Goal: Information Seeking & Learning: Find specific page/section

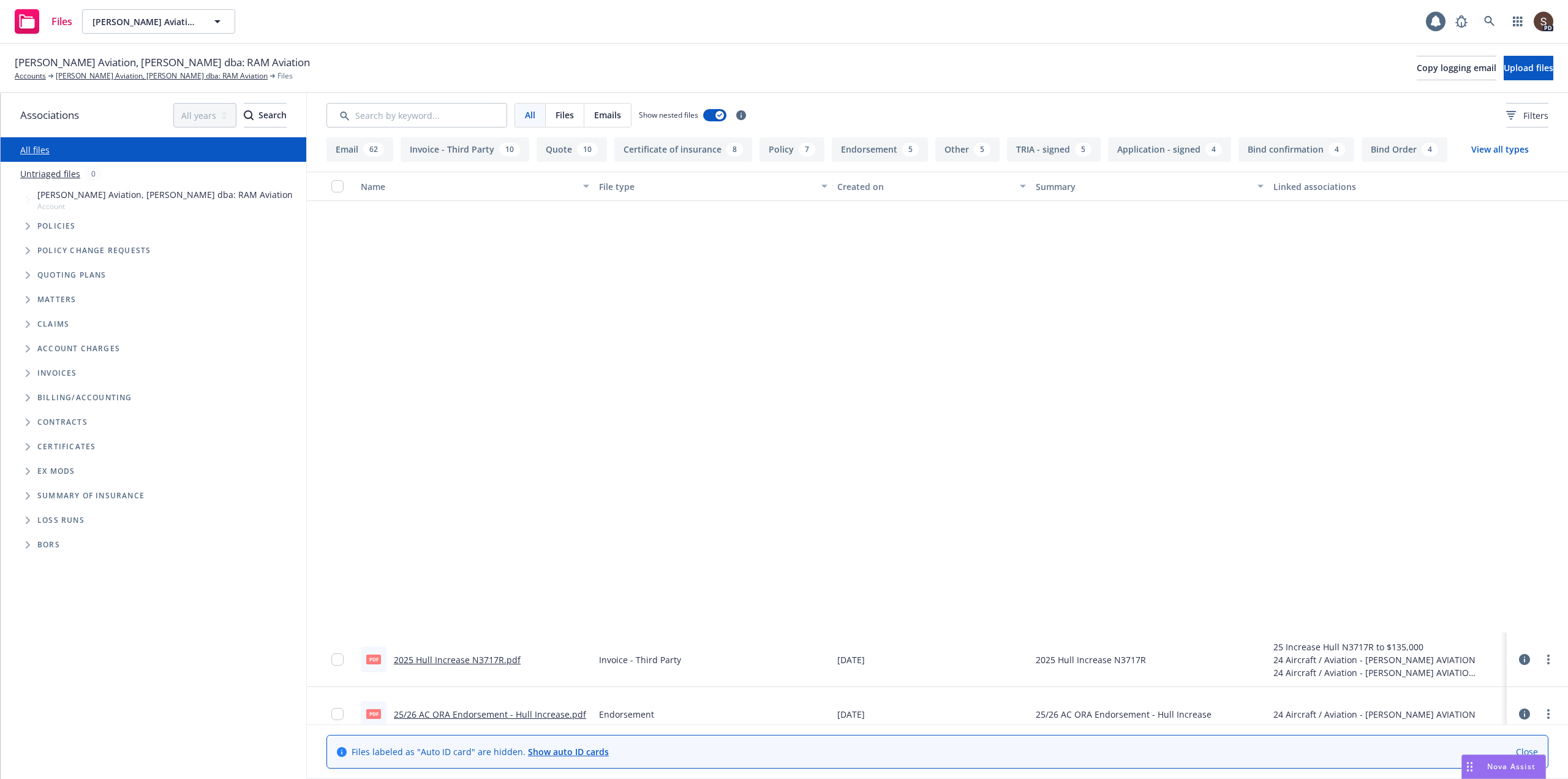
scroll to position [490, 0]
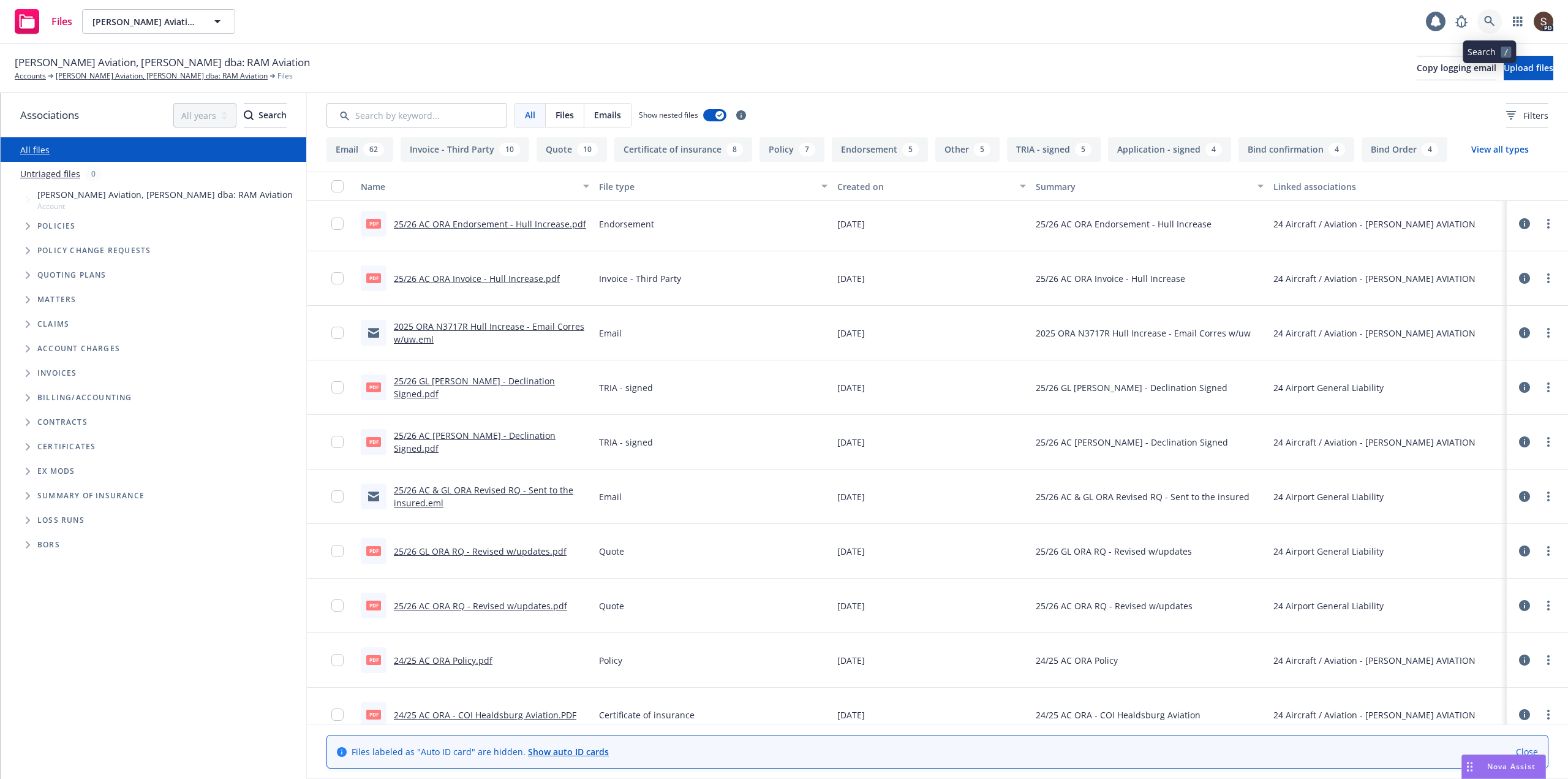
click at [1494, 20] on icon at bounding box center [1489, 21] width 11 height 11
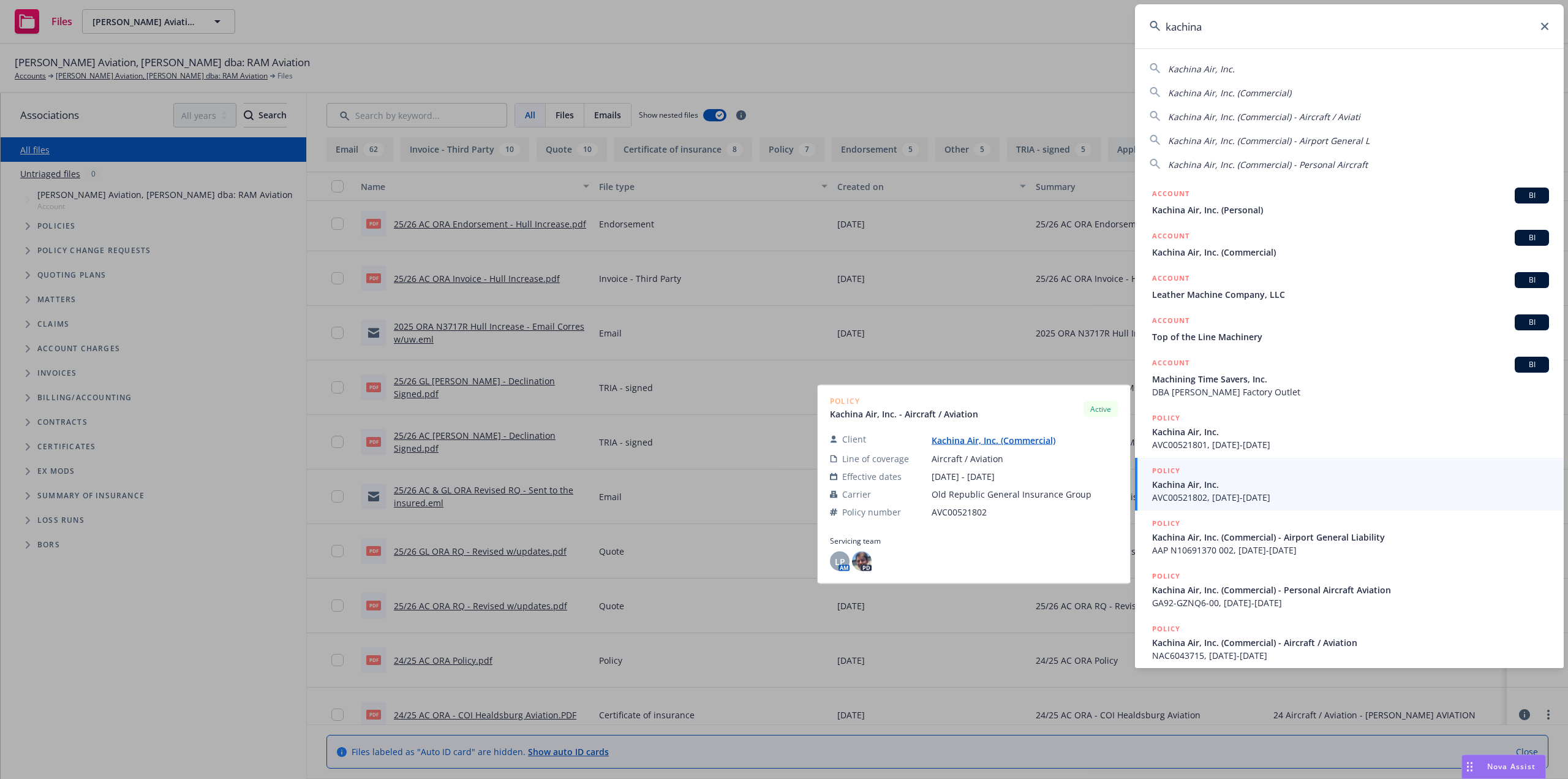
type input "kachina"
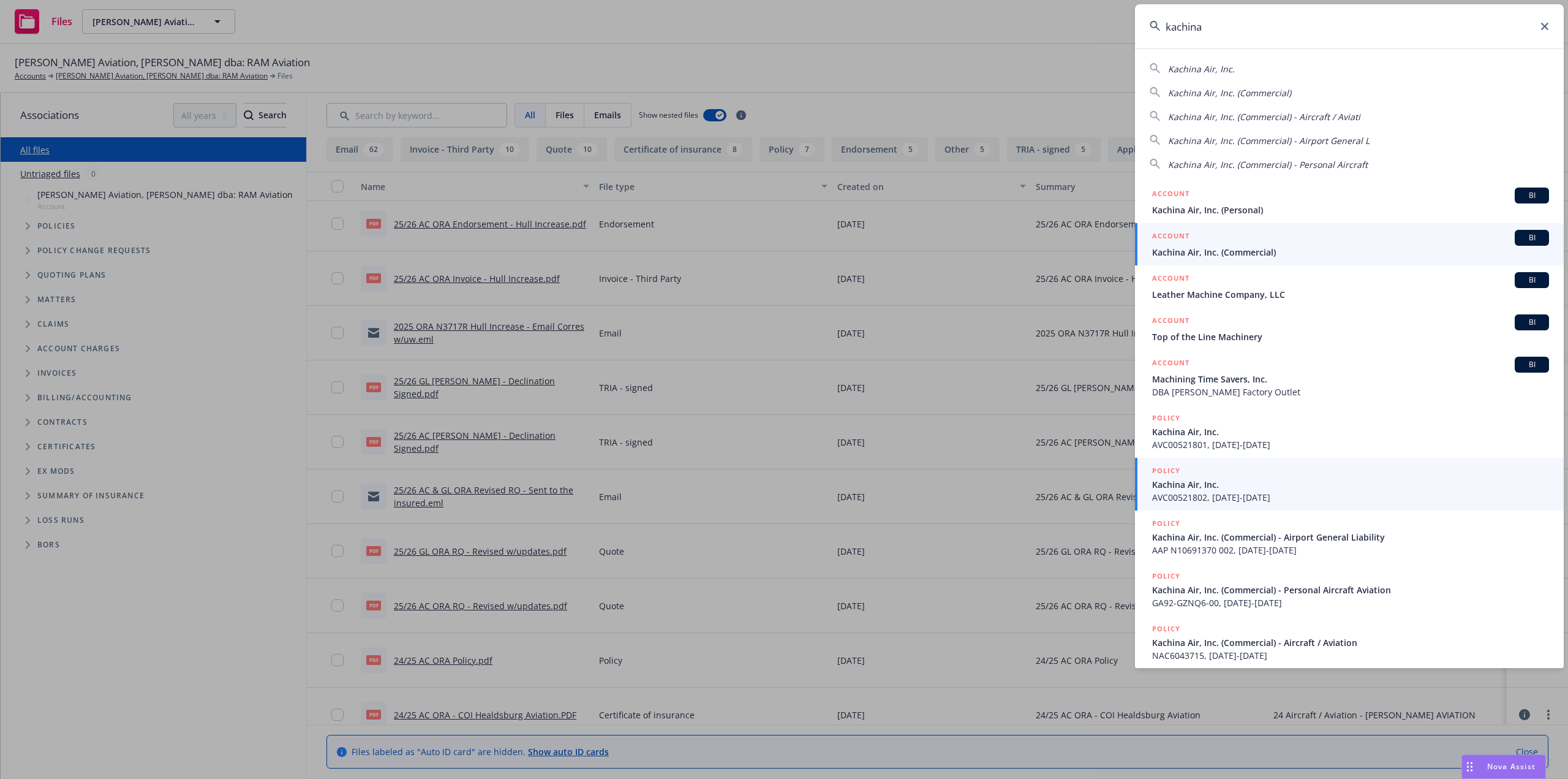
click at [1192, 258] on span "Kachina Air, Inc. (Commercial)" at bounding box center [1350, 252] width 397 height 13
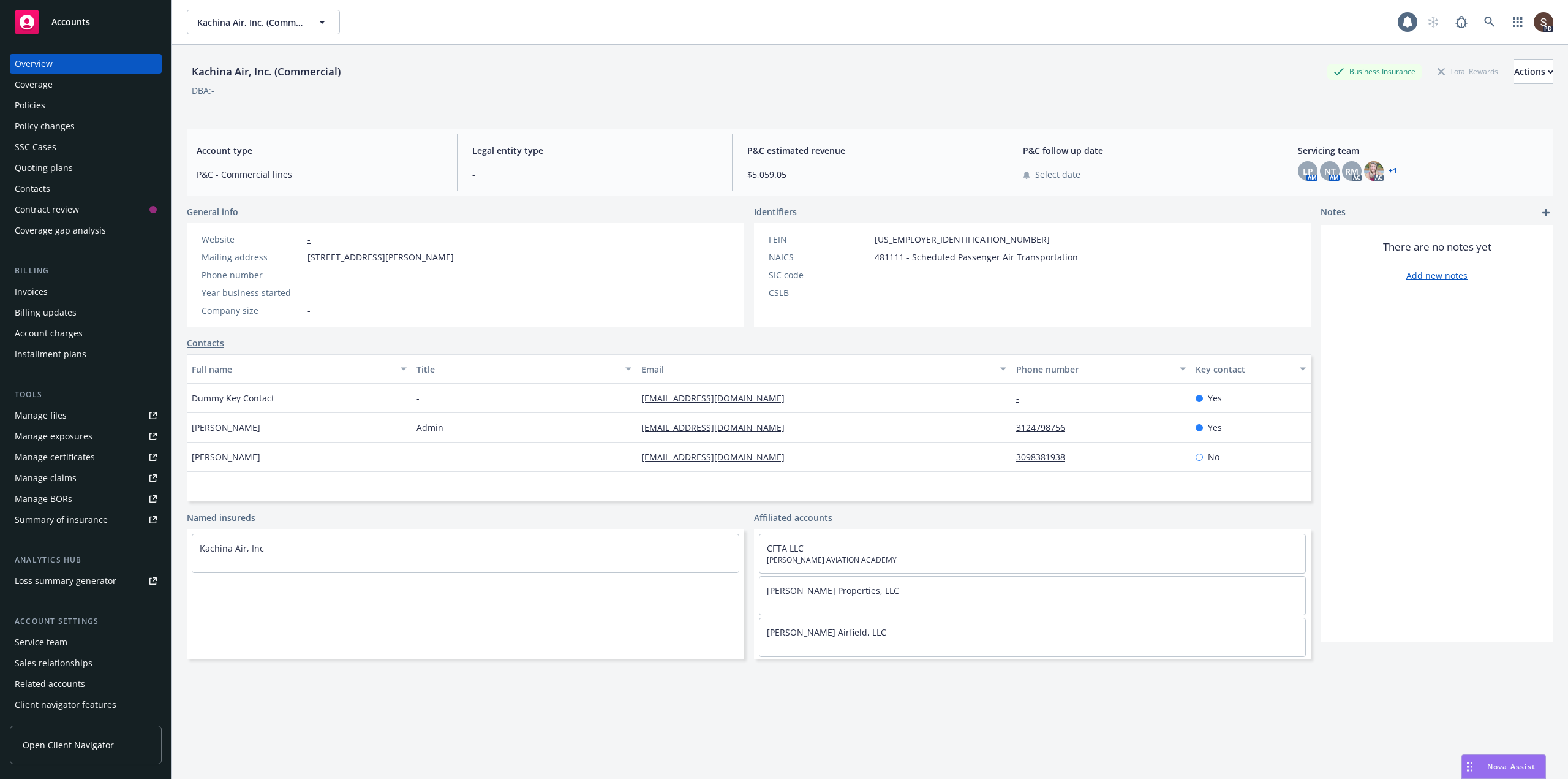
click at [28, 102] on div "Policies" at bounding box center [30, 105] width 31 height 20
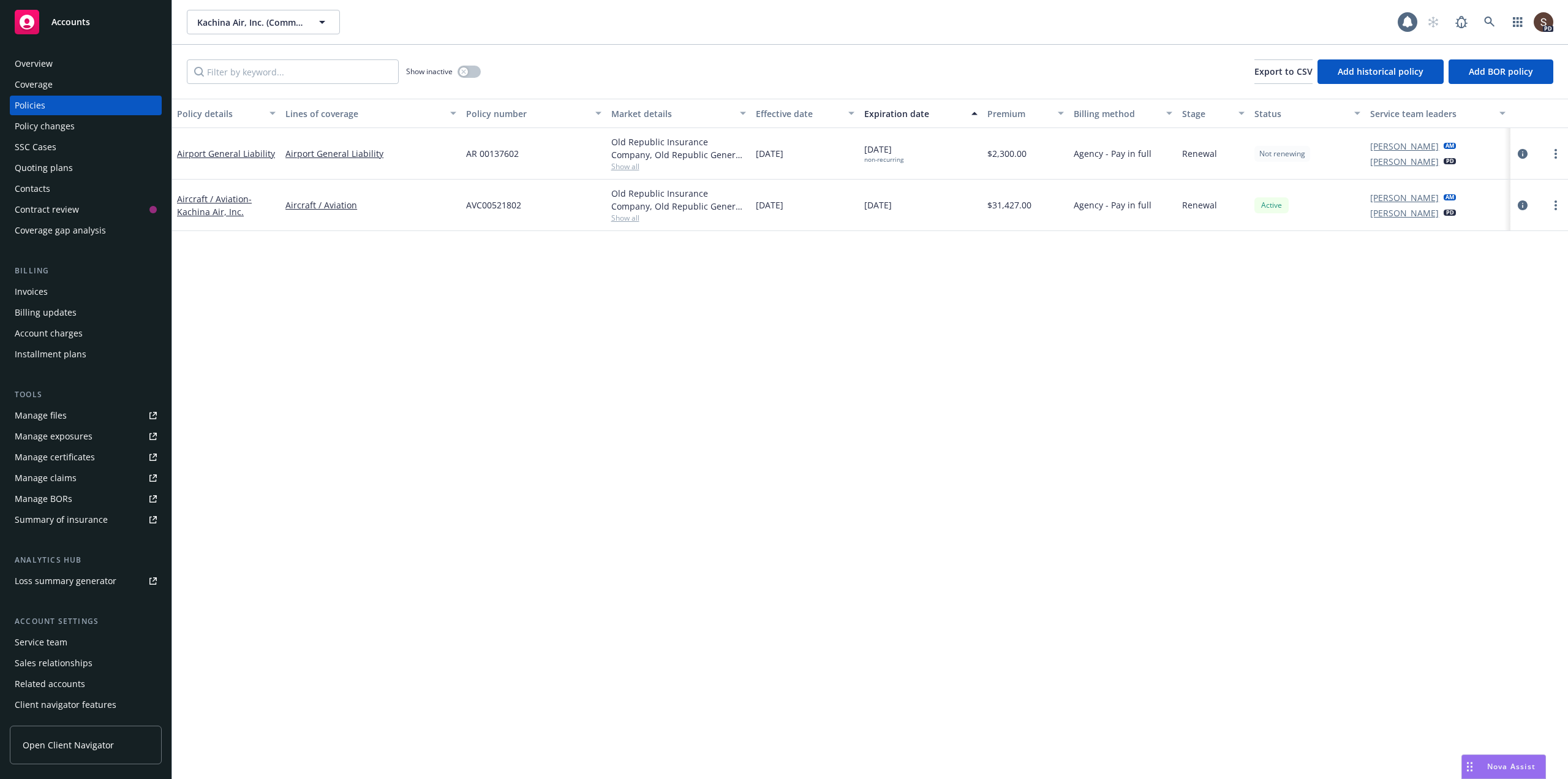
click at [26, 415] on div "Manage files" at bounding box center [41, 415] width 52 height 20
click at [1493, 21] on icon at bounding box center [1489, 22] width 11 height 11
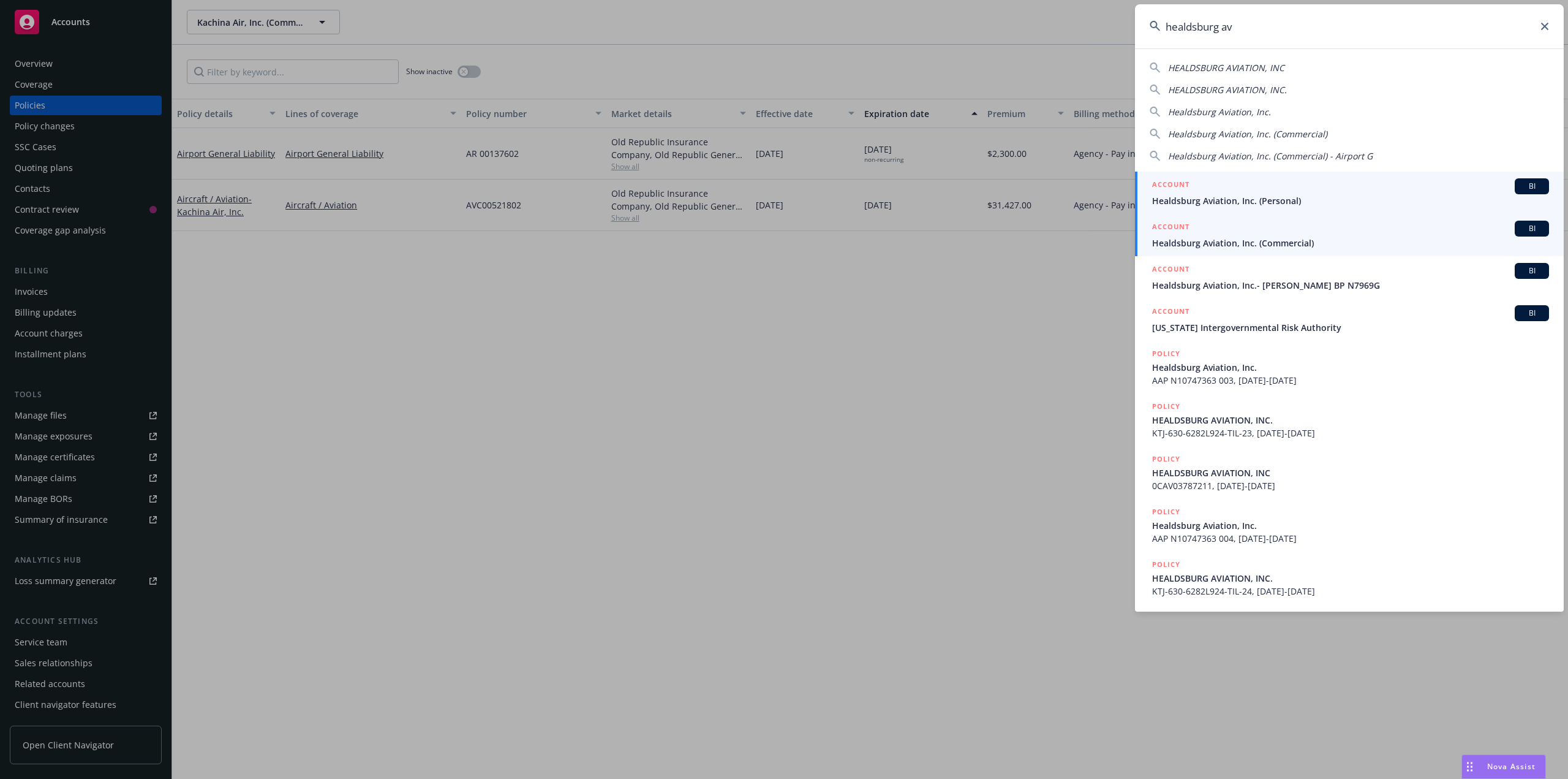
type input "healdsburg av"
click at [1216, 238] on span "Healdsburg Aviation, Inc. (Commercial)" at bounding box center [1350, 243] width 397 height 13
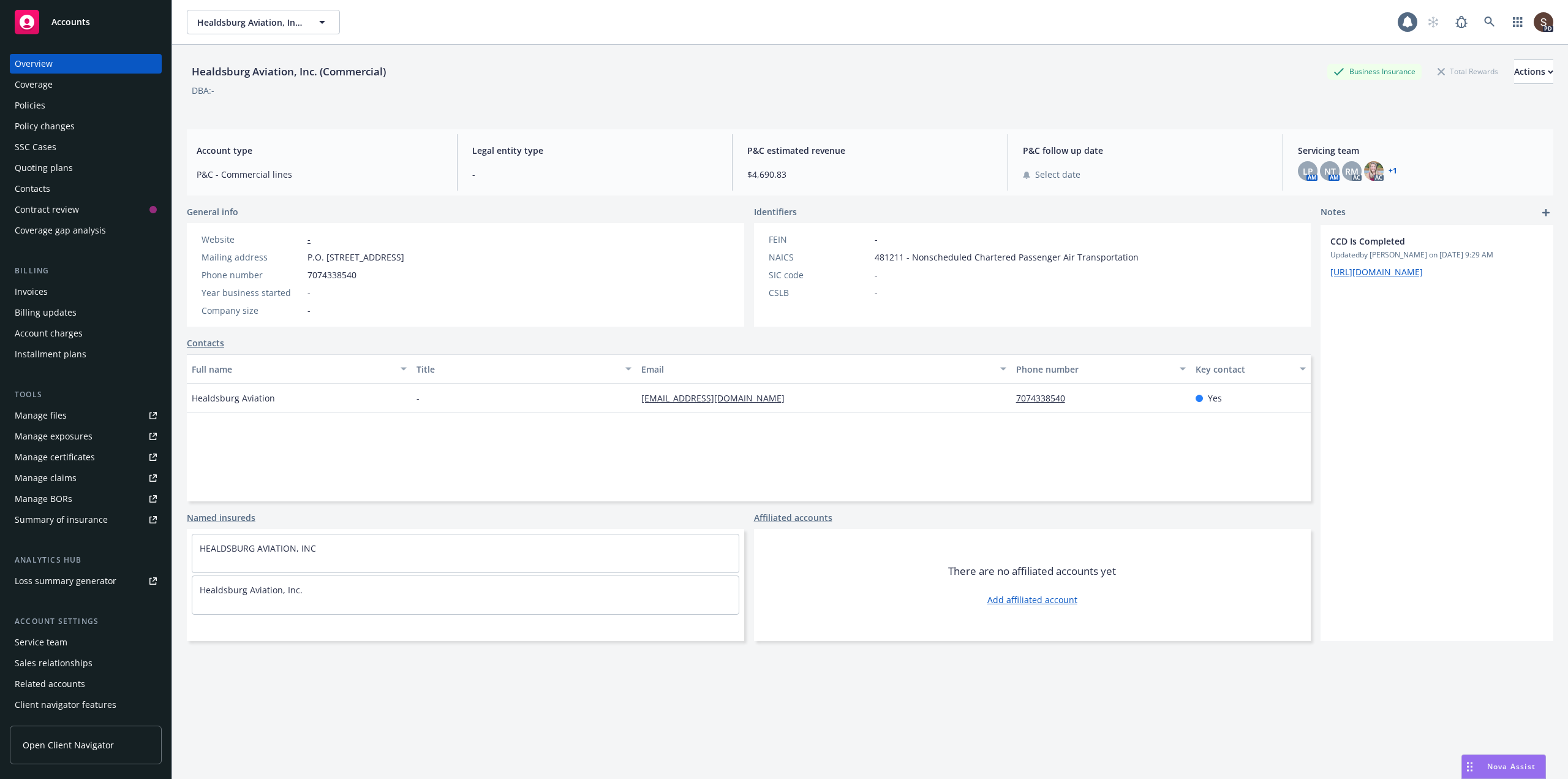
click at [56, 418] on div "Manage files" at bounding box center [41, 415] width 52 height 20
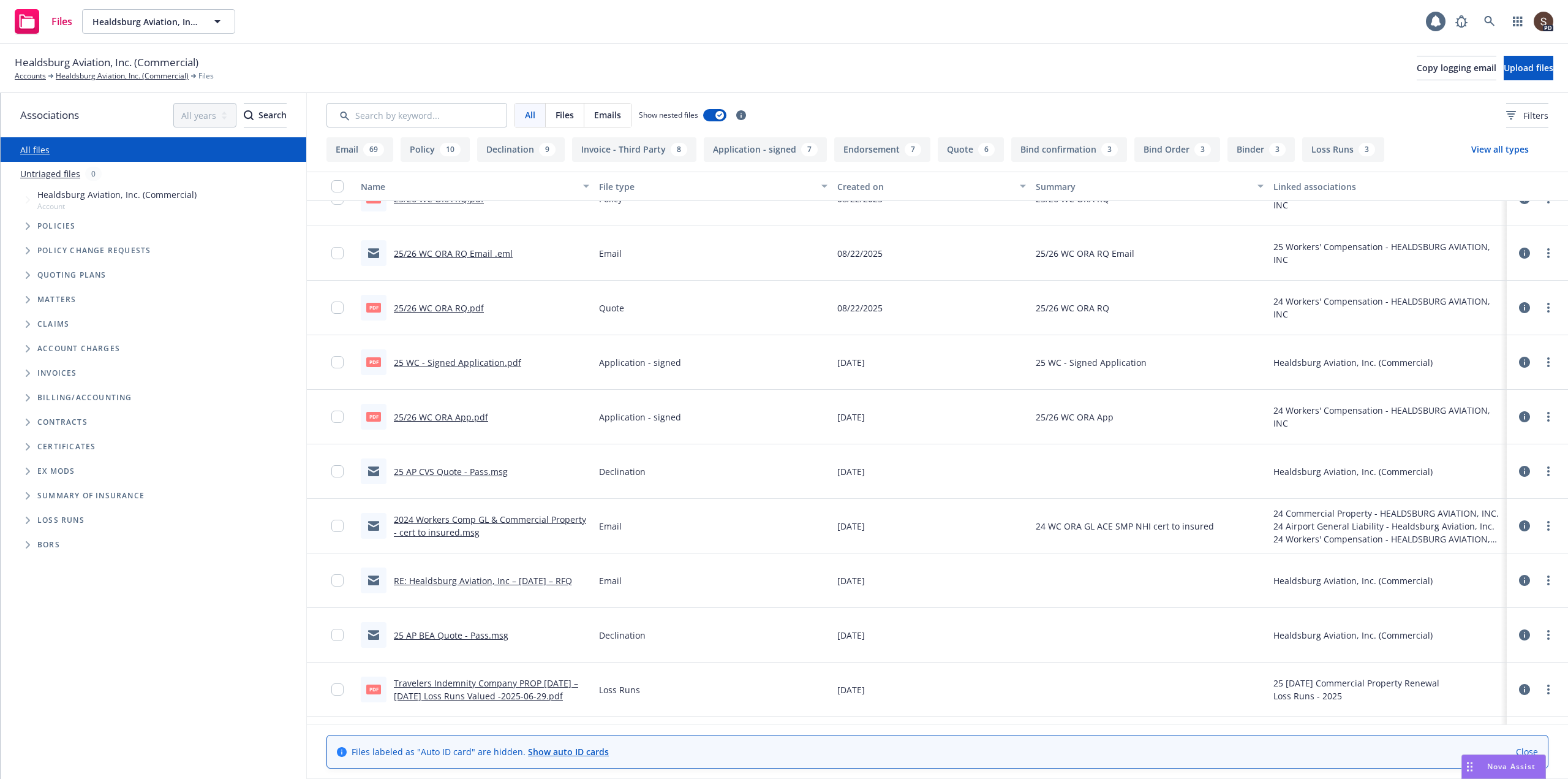
scroll to position [184, 0]
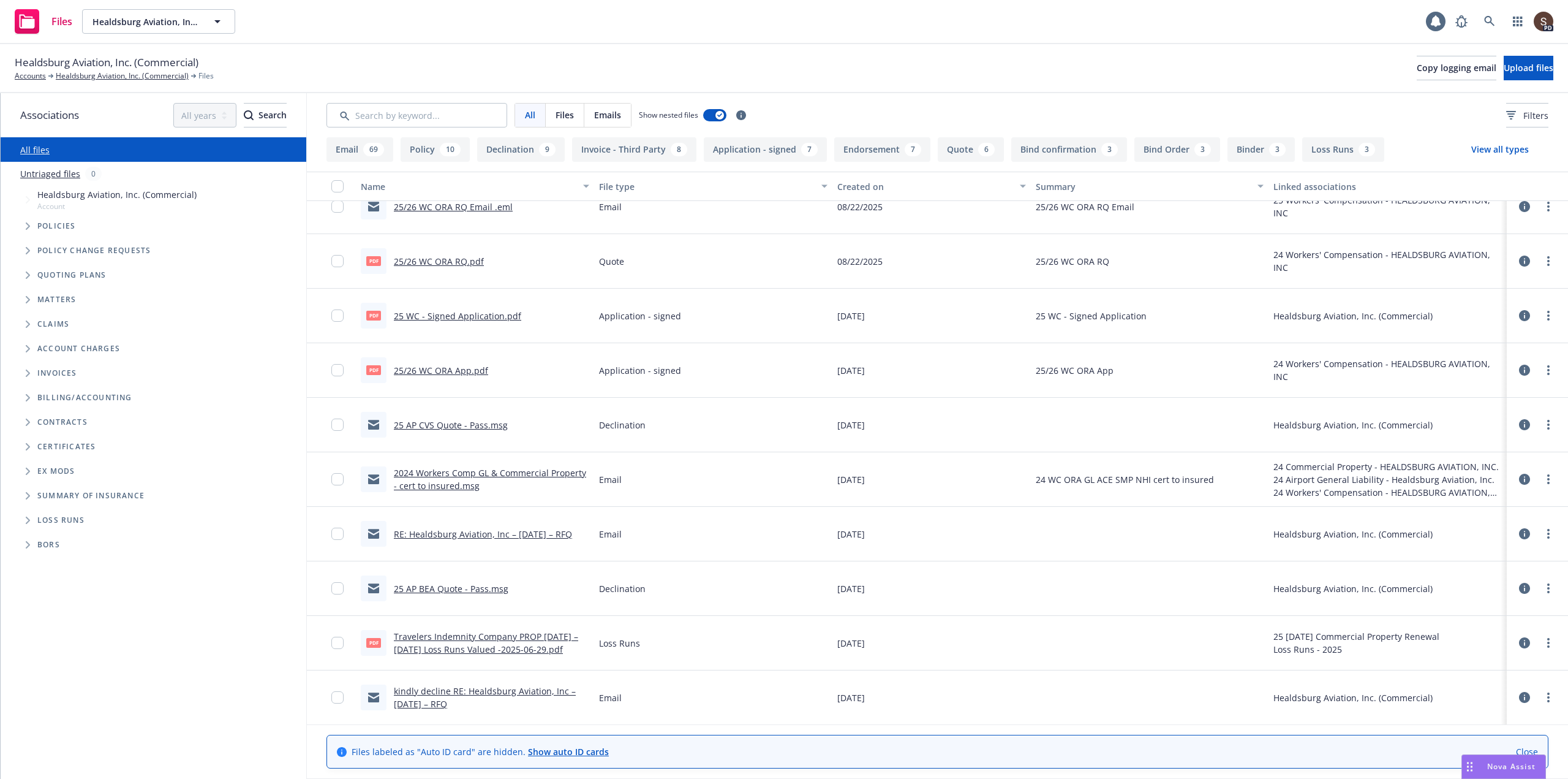
click at [558, 532] on link "RE: Healdsburg Aviation, Inc – 09/01/2025 – RFQ" at bounding box center [483, 534] width 178 height 11
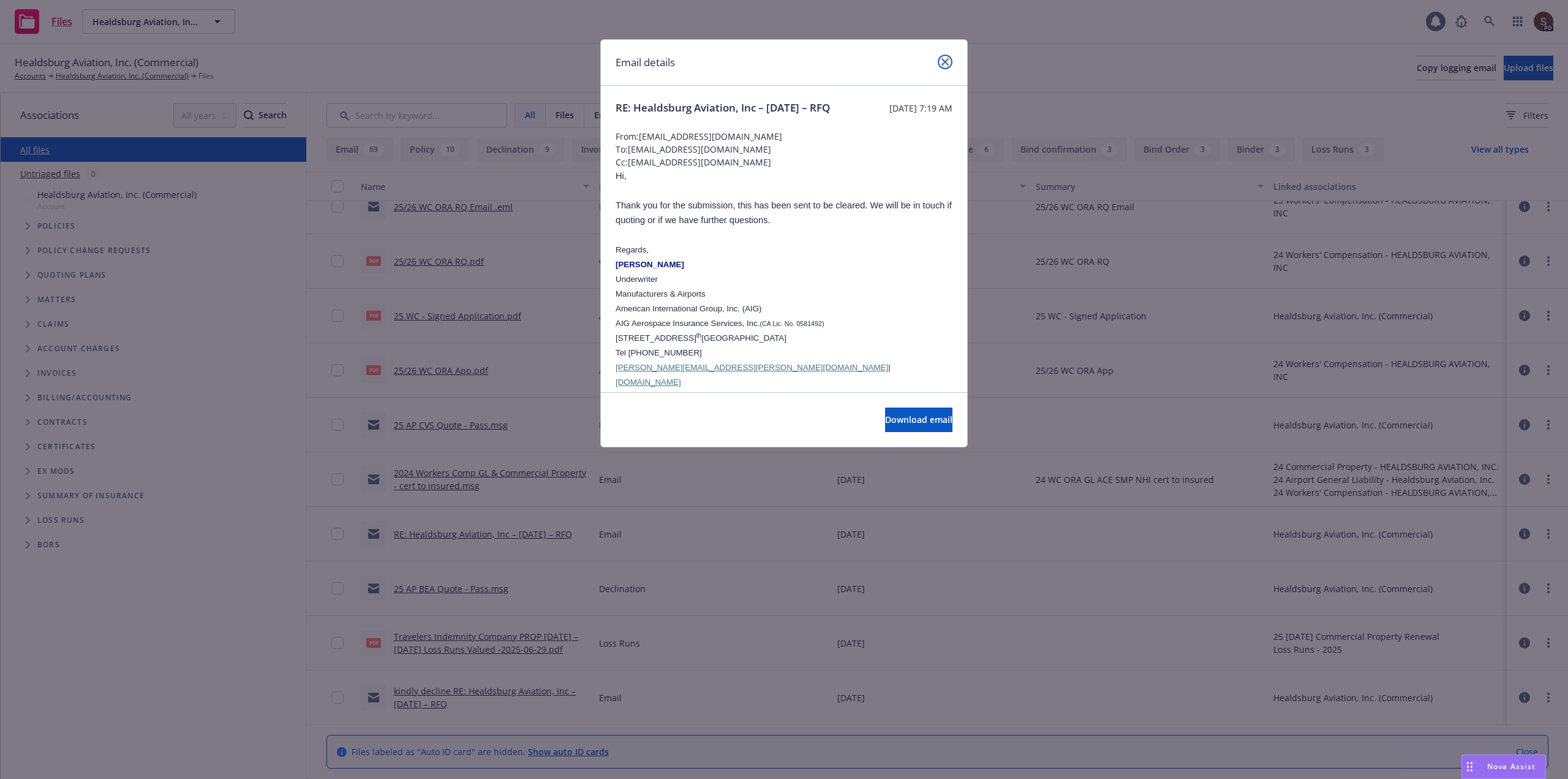
click at [947, 64] on icon "close" at bounding box center [945, 62] width 8 height 8
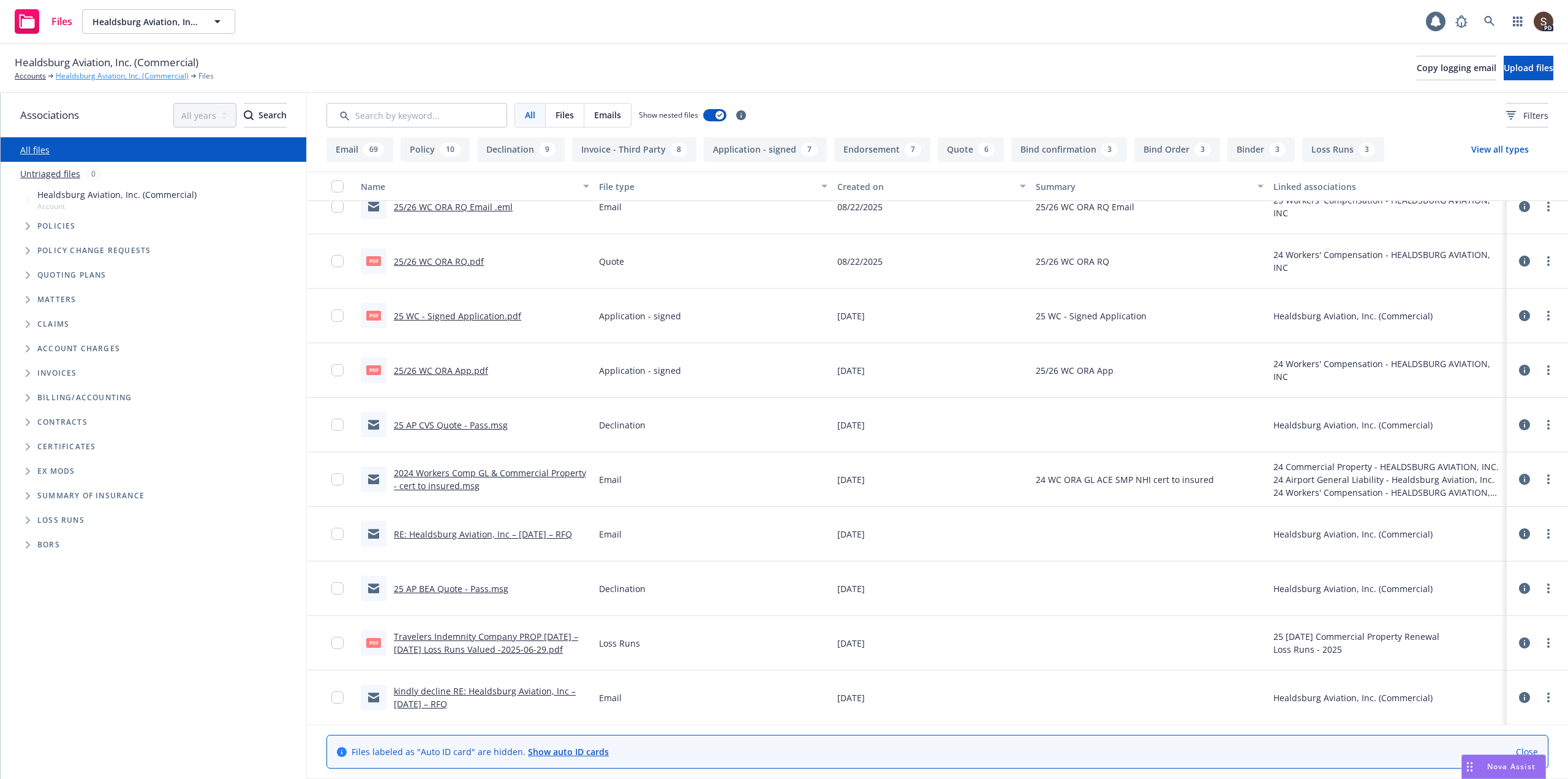
click at [101, 78] on link "Healdsburg Aviation, Inc. (Commercial)" at bounding box center [122, 76] width 133 height 11
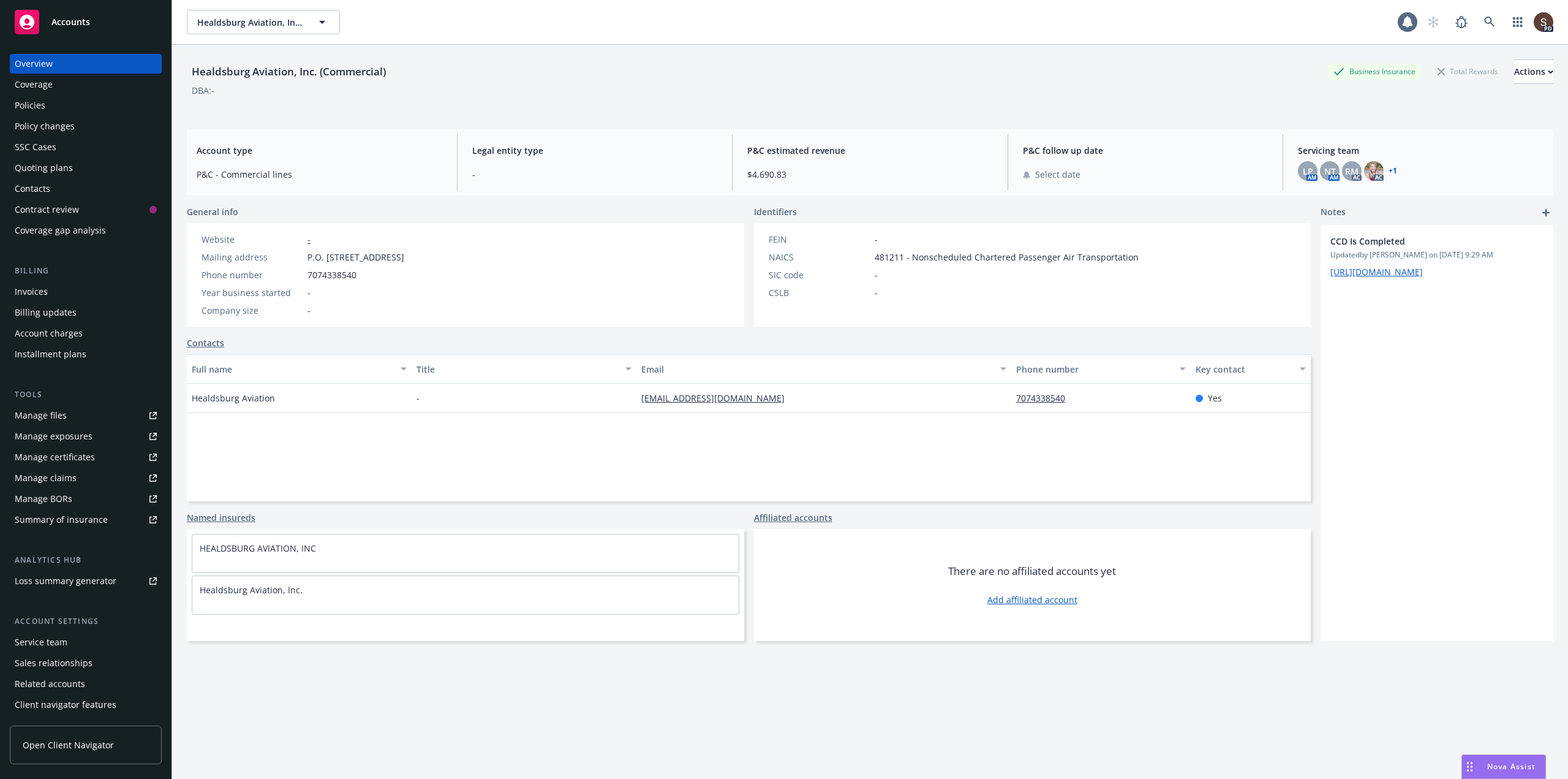
click at [25, 108] on div "Policies" at bounding box center [30, 105] width 31 height 20
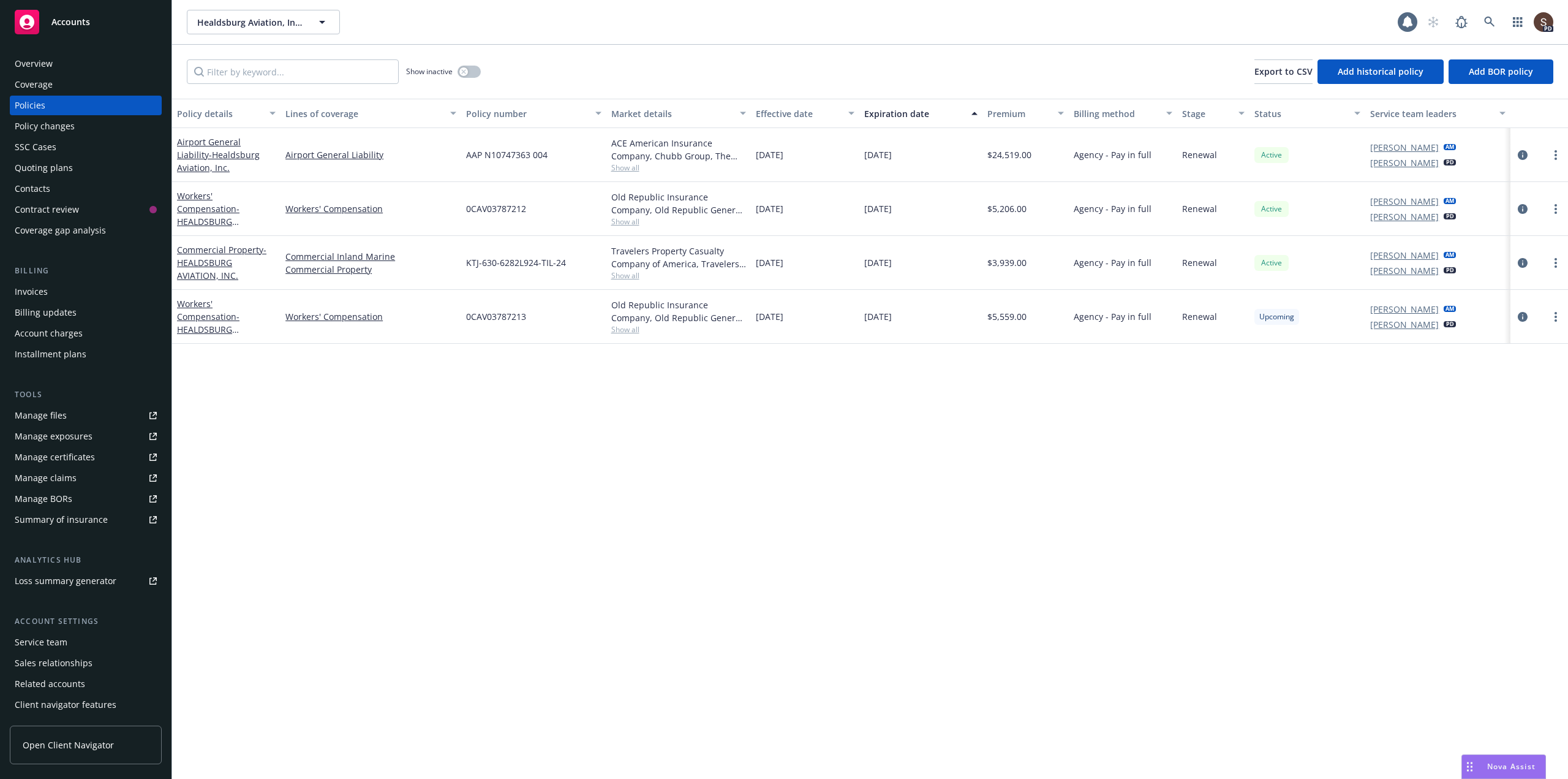
click at [1037, 561] on div "Policy details Lines of coverage Policy number Market details Effective date Ex…" at bounding box center [870, 439] width 1396 height 680
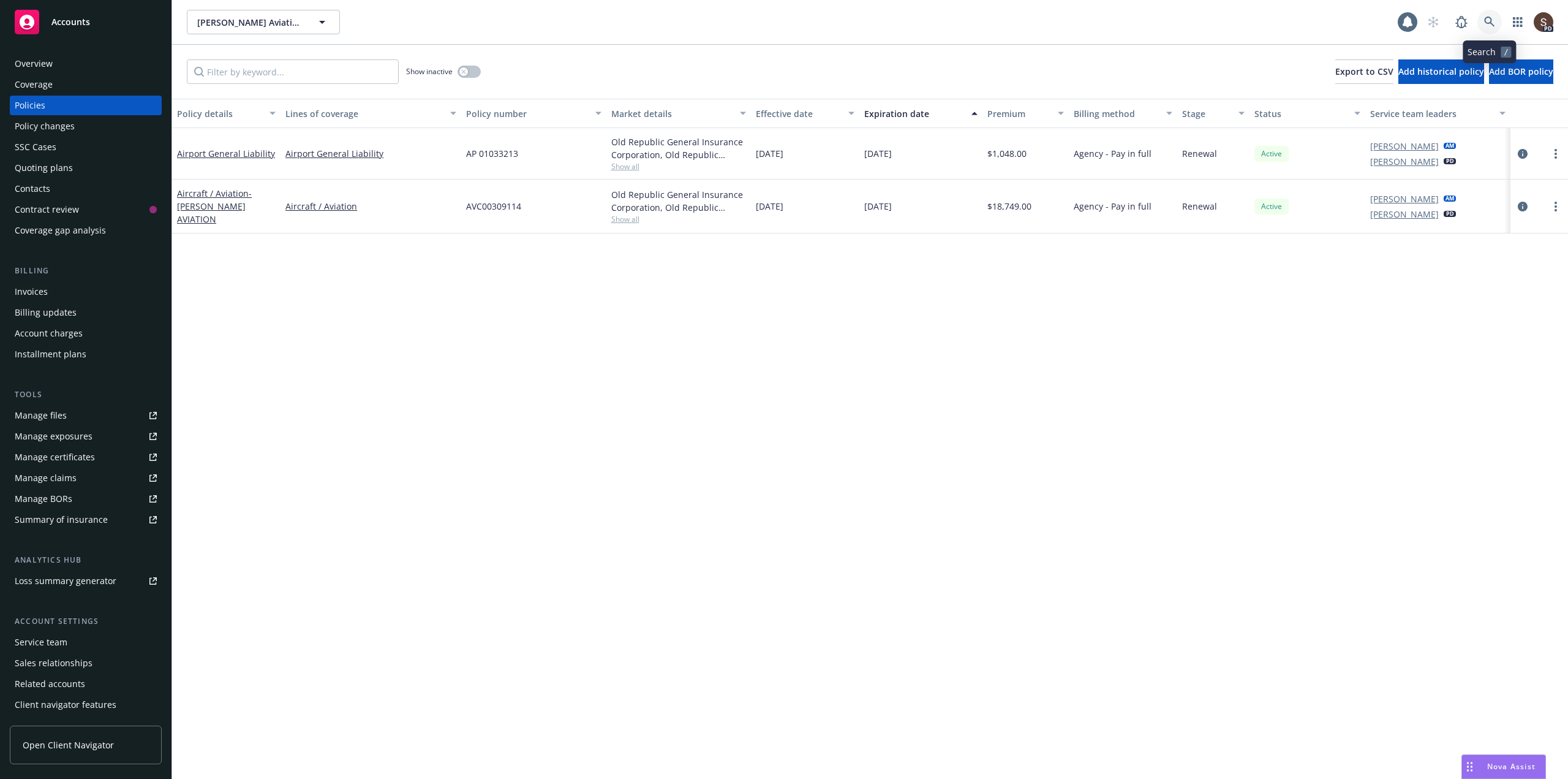
click at [1495, 26] on link at bounding box center [1489, 22] width 25 height 25
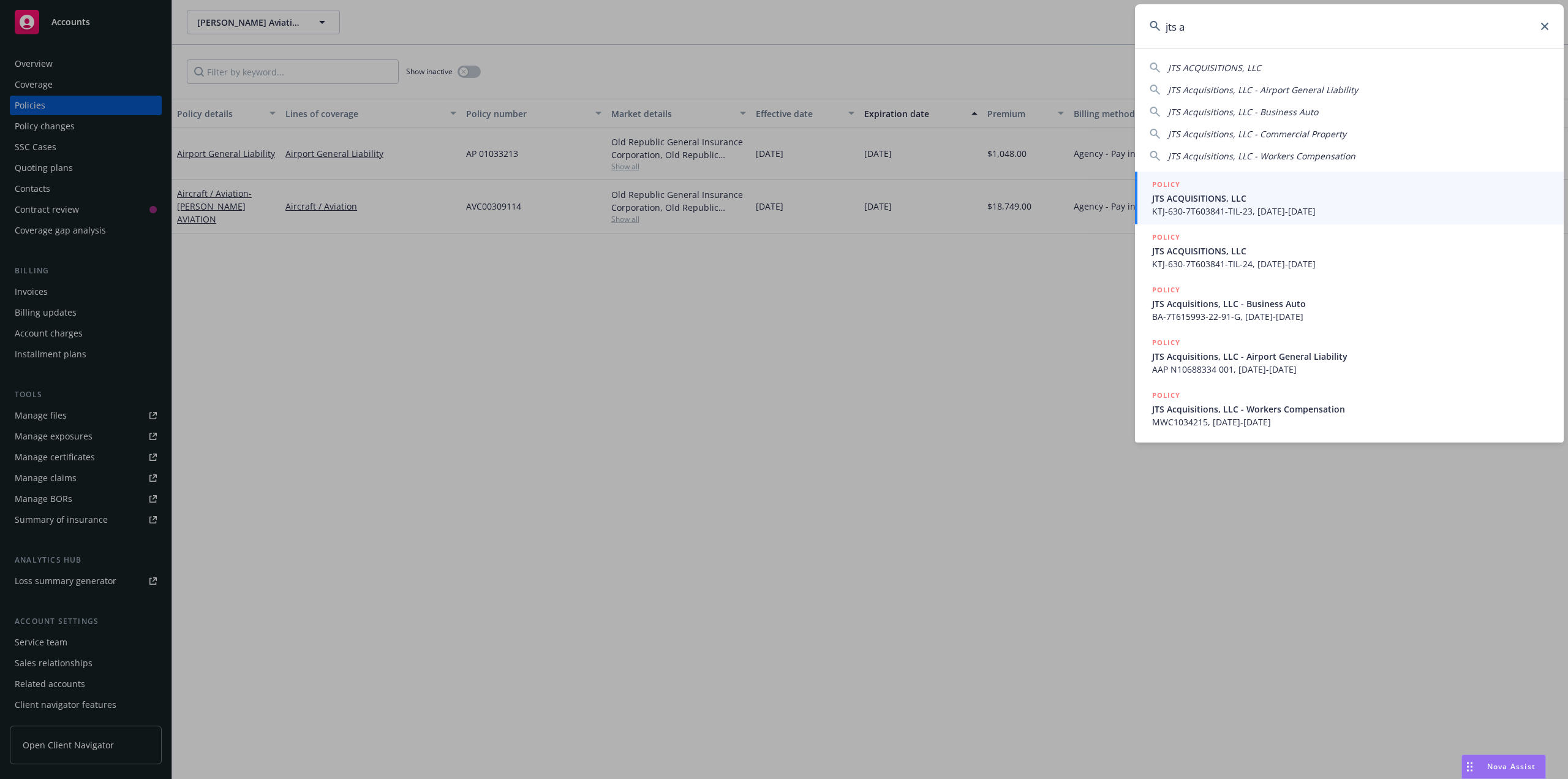
type input "jts a"
